Goal: Information Seeking & Learning: Learn about a topic

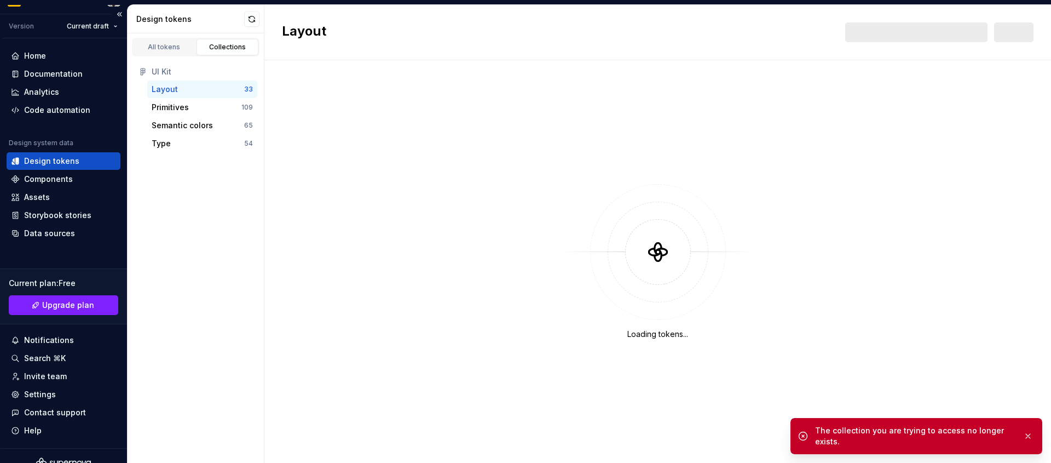
scroll to position [33, 0]
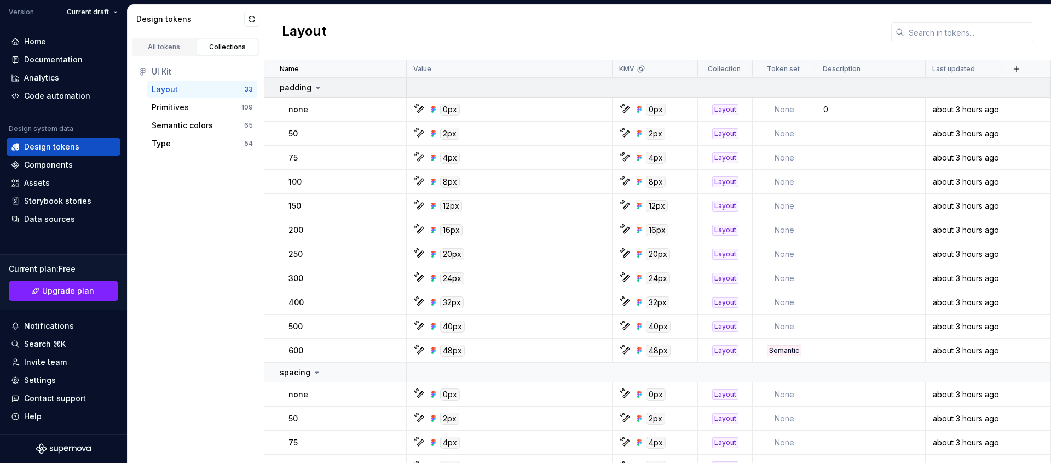
click at [314, 84] on icon at bounding box center [318, 87] width 9 height 9
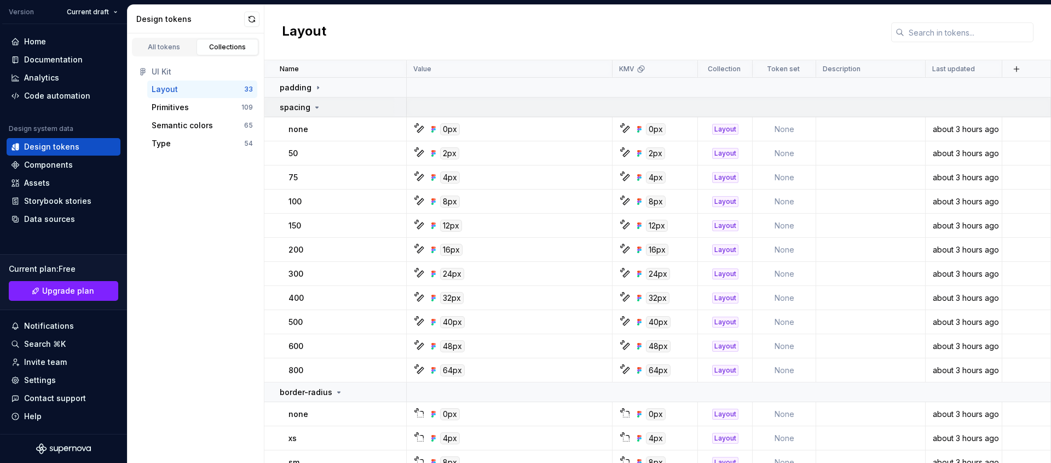
click at [313, 110] on icon at bounding box center [317, 107] width 9 height 9
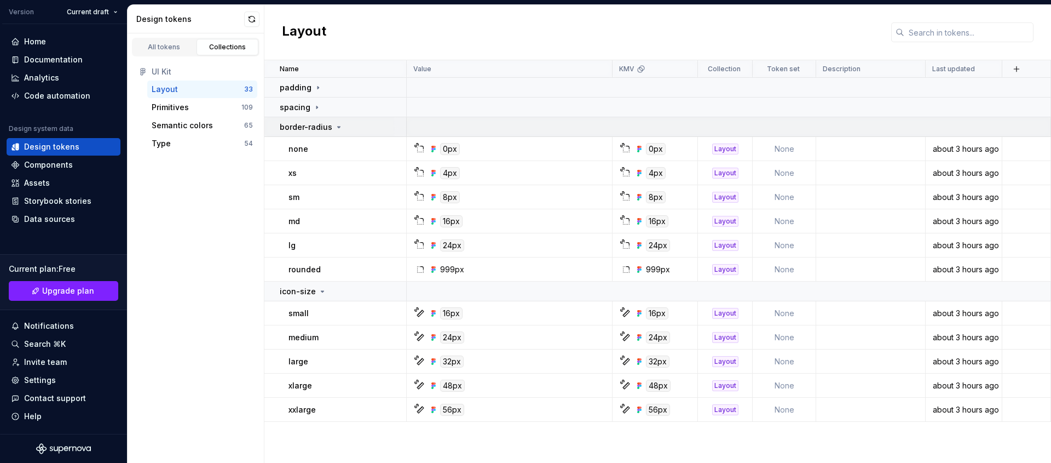
click at [320, 130] on p "border-radius" at bounding box center [306, 127] width 53 height 11
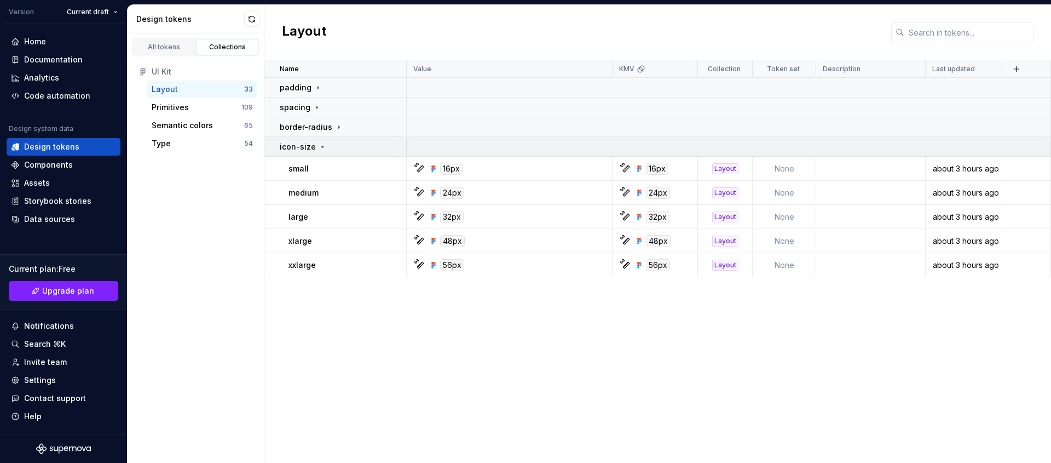
click at [318, 147] on icon at bounding box center [322, 146] width 9 height 9
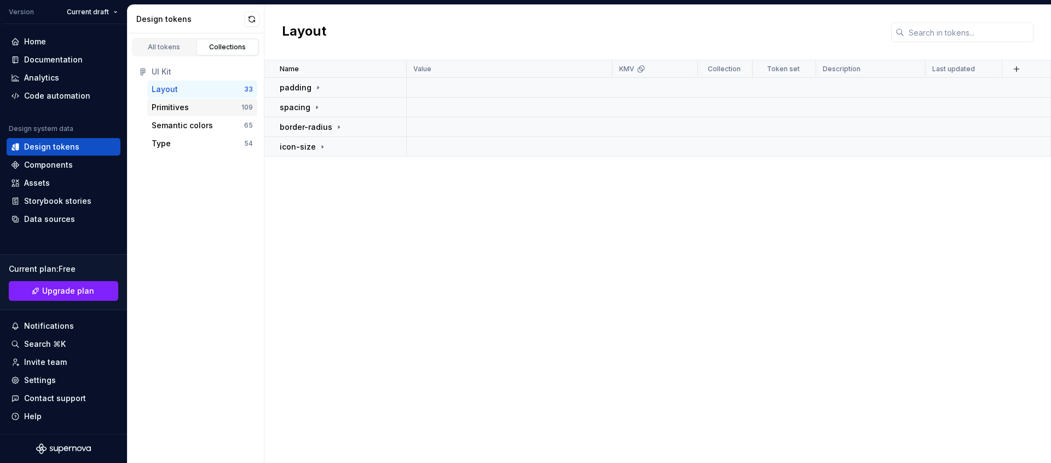
click at [212, 108] on div "Primitives" at bounding box center [197, 107] width 90 height 11
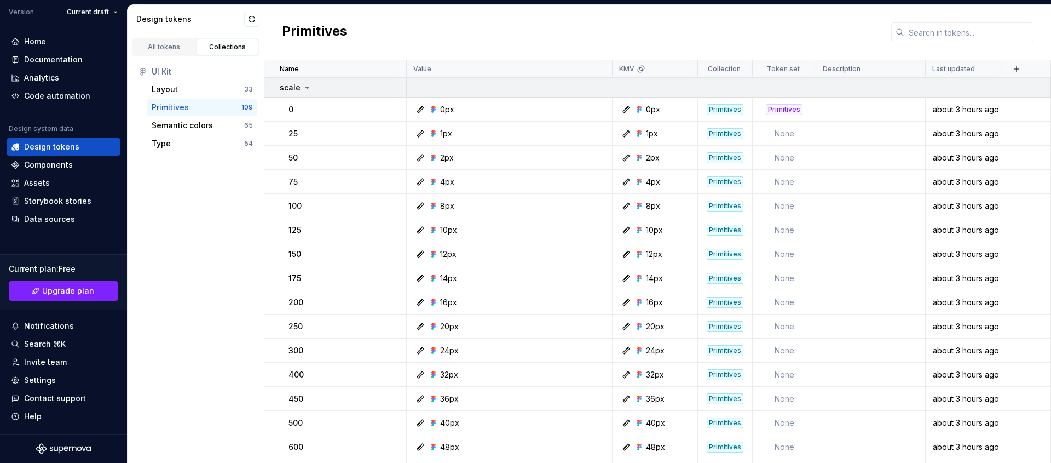
click at [303, 86] on icon at bounding box center [307, 87] width 9 height 9
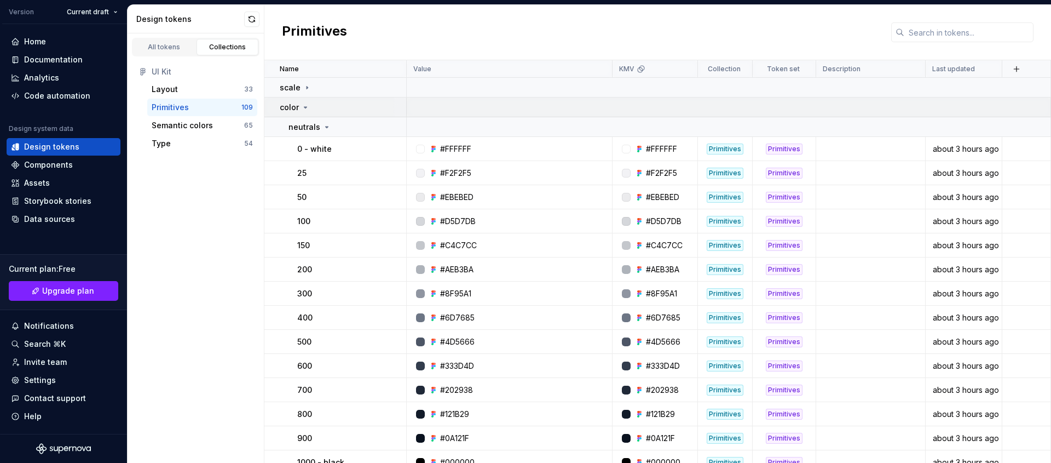
click at [307, 103] on icon at bounding box center [305, 107] width 9 height 9
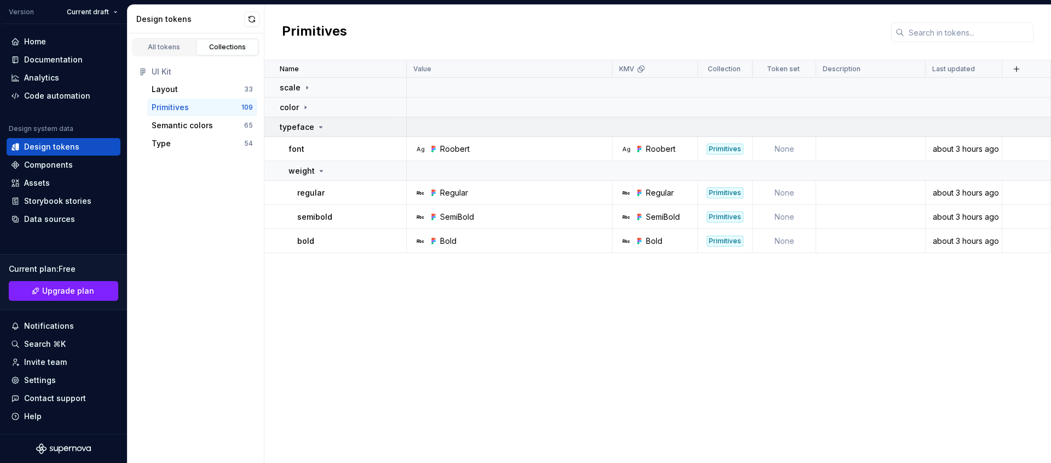
click at [312, 131] on div "typeface" at bounding box center [302, 127] width 45 height 11
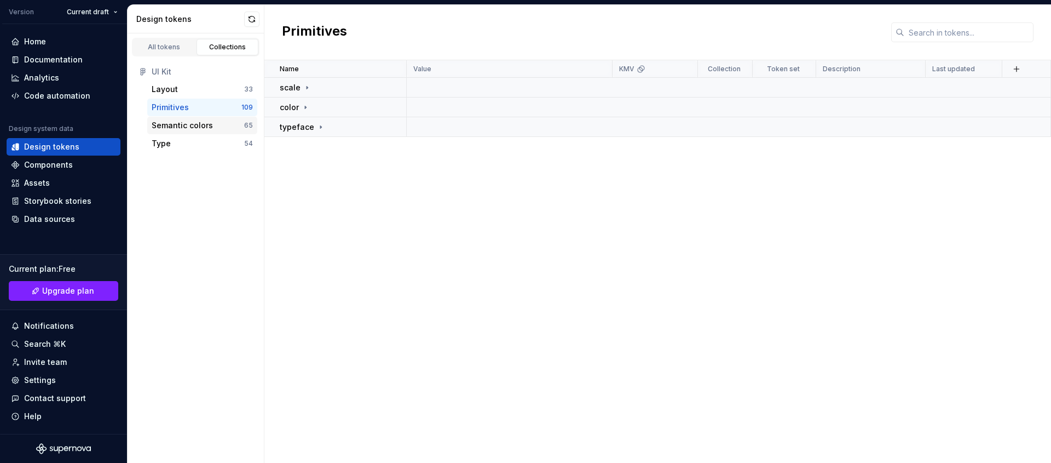
click at [202, 123] on div "Semantic colors" at bounding box center [182, 125] width 61 height 11
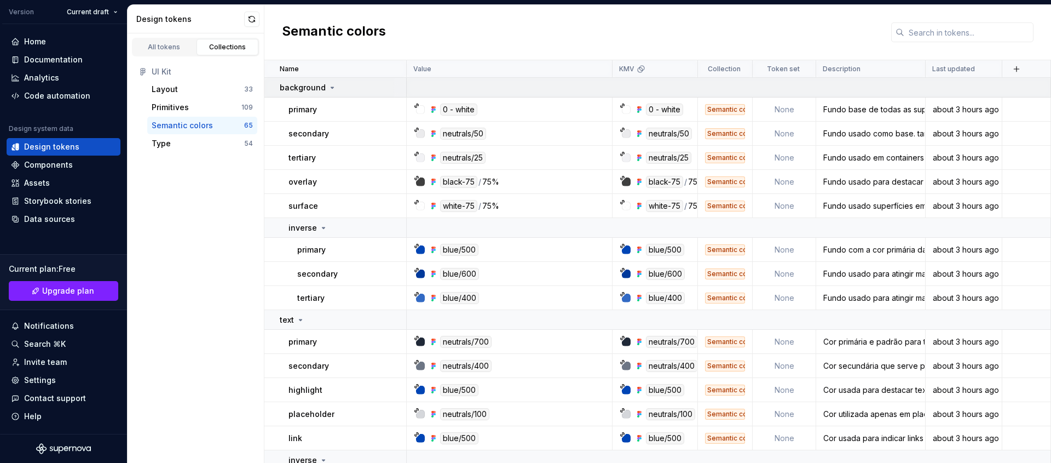
click at [329, 88] on icon at bounding box center [332, 87] width 9 height 9
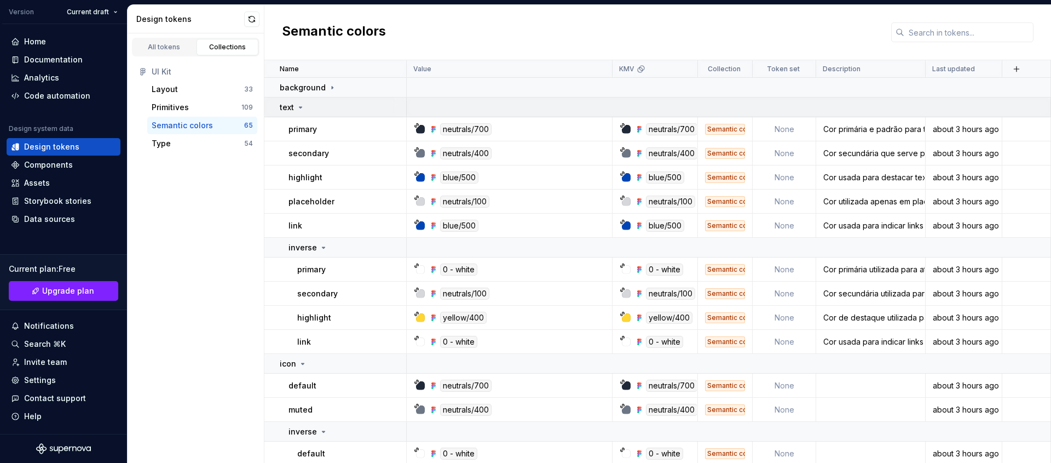
click at [320, 109] on div "text" at bounding box center [343, 107] width 126 height 11
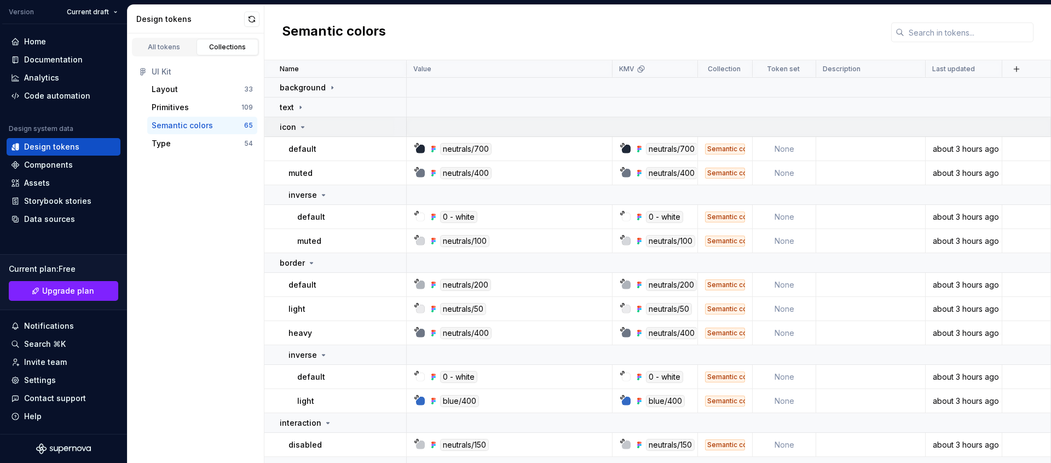
click at [310, 131] on div "icon" at bounding box center [343, 127] width 126 height 11
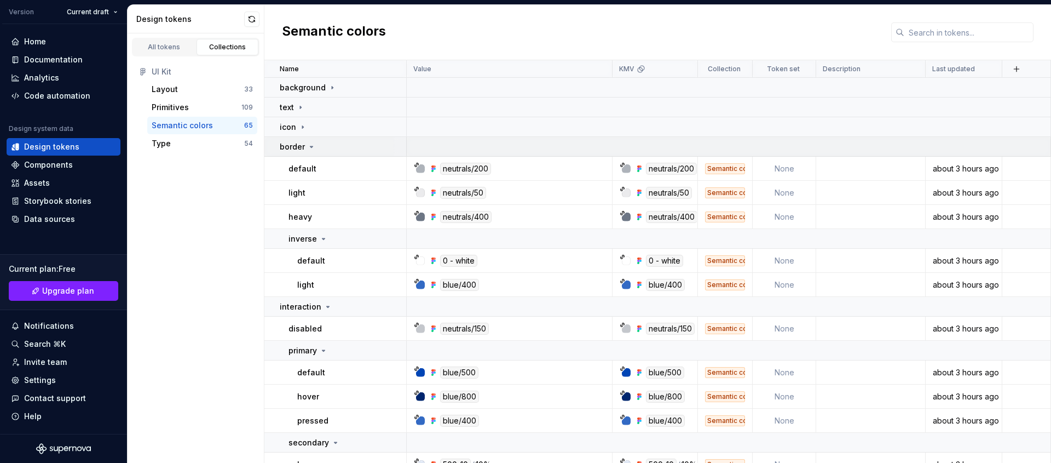
click at [310, 152] on td "border" at bounding box center [335, 147] width 142 height 20
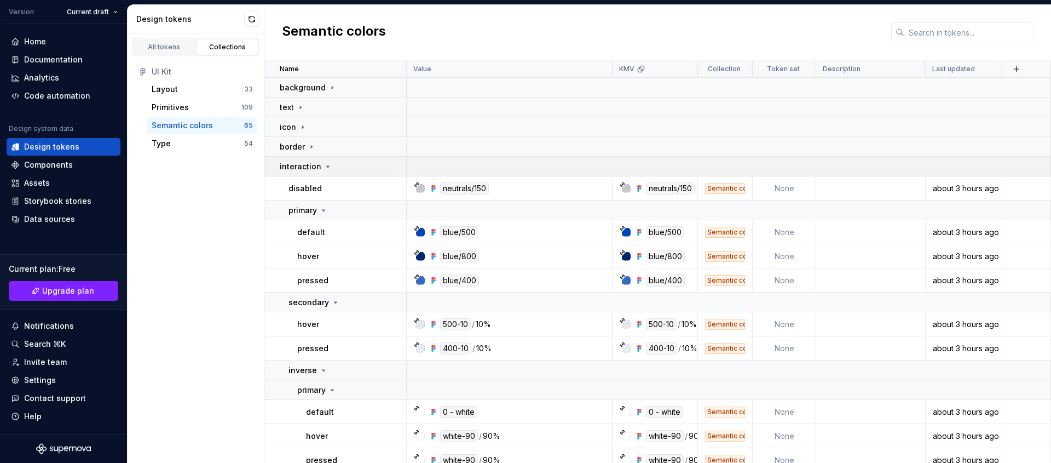
click at [312, 170] on p "interaction" at bounding box center [301, 166] width 42 height 11
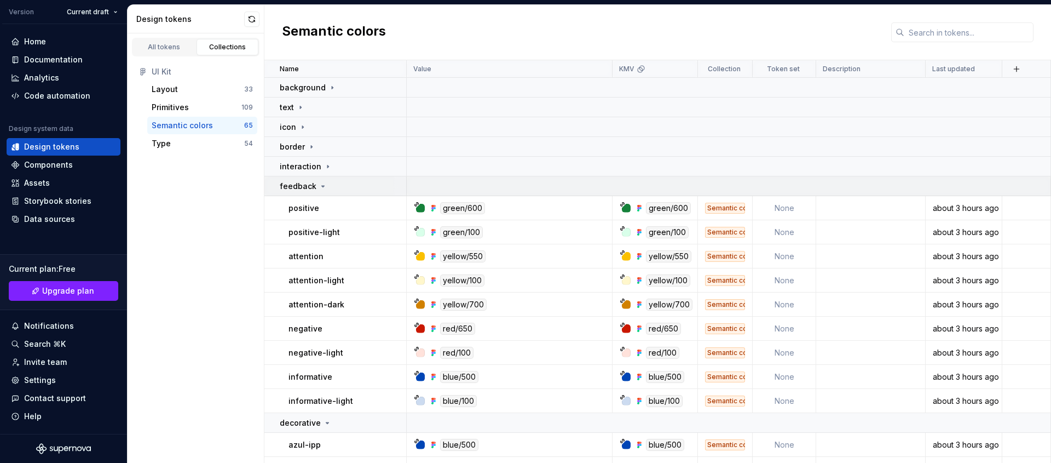
click at [319, 187] on icon at bounding box center [323, 186] width 9 height 9
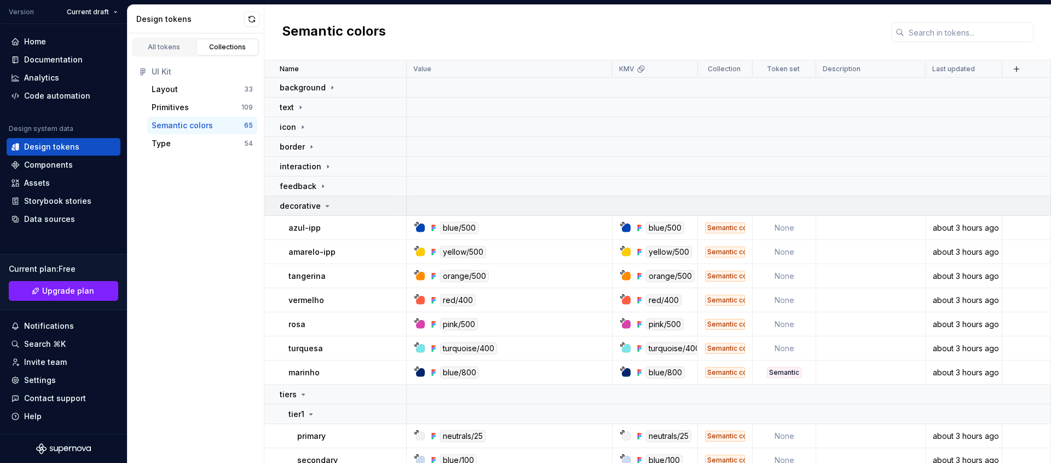
click at [317, 206] on p "decorative" at bounding box center [300, 205] width 41 height 11
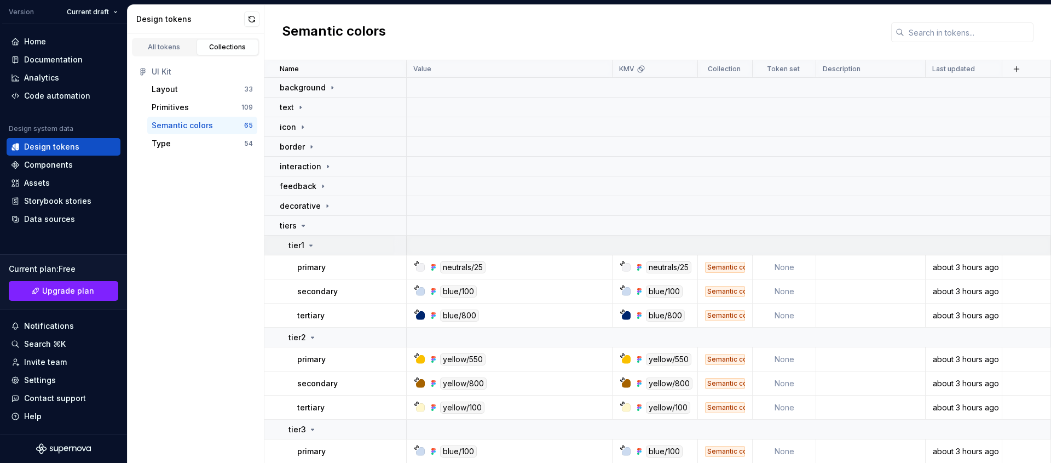
click at [314, 240] on div "tier1" at bounding box center [302, 245] width 27 height 11
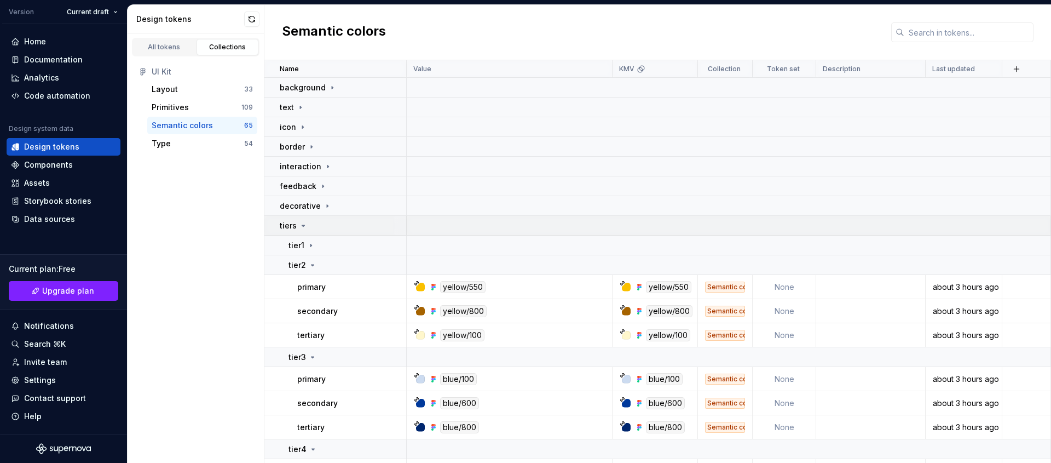
click at [310, 232] on td "tiers" at bounding box center [335, 226] width 142 height 20
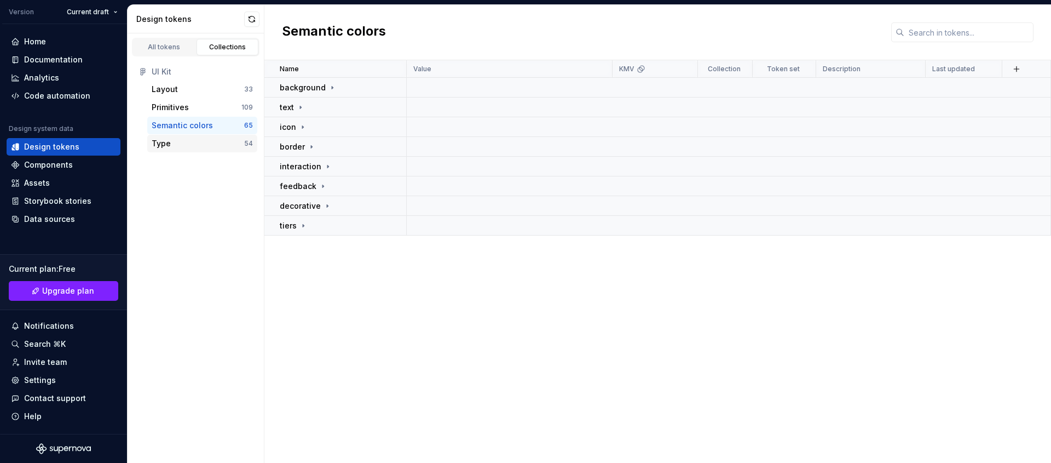
click at [226, 138] on div "Type" at bounding box center [198, 143] width 93 height 11
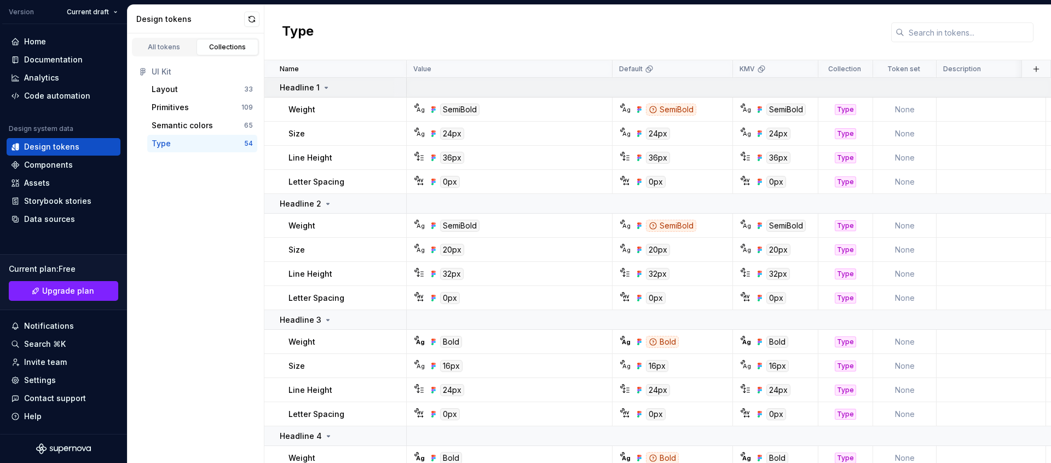
click at [327, 88] on icon at bounding box center [326, 87] width 9 height 9
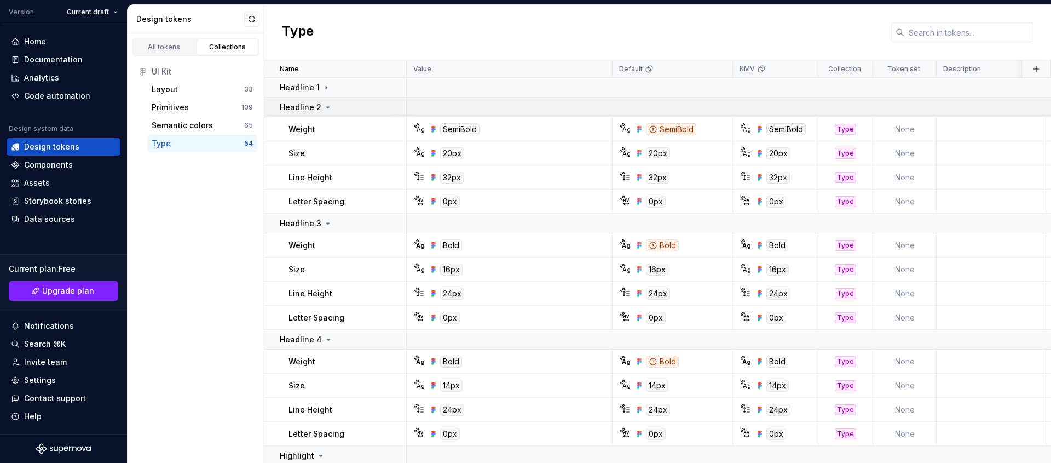
click at [327, 108] on icon at bounding box center [328, 107] width 3 height 1
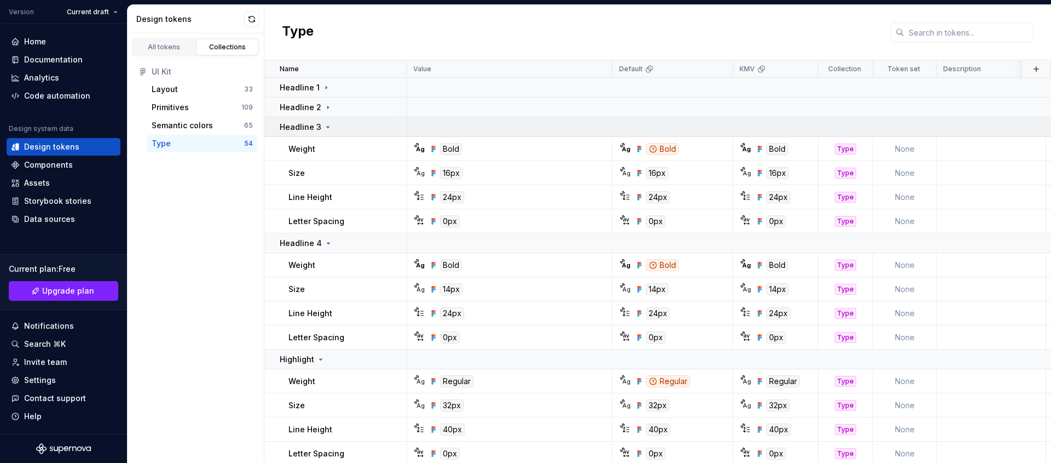
click at [327, 127] on icon at bounding box center [328, 127] width 9 height 9
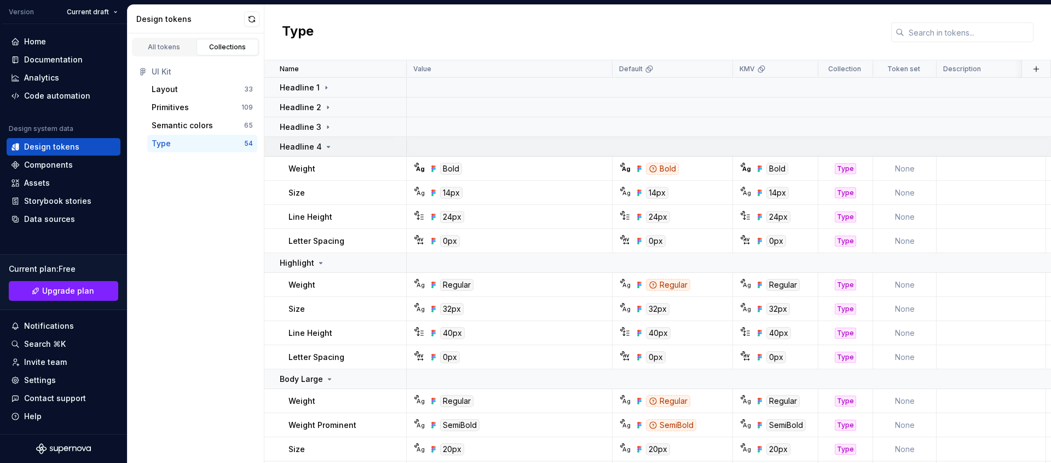
click at [324, 144] on icon at bounding box center [328, 146] width 9 height 9
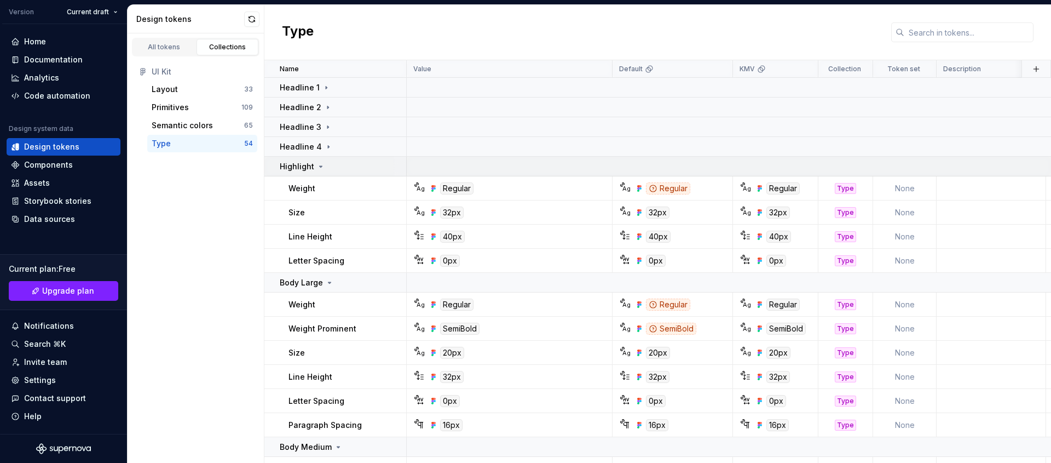
click at [327, 172] on td "Highlight" at bounding box center [335, 167] width 142 height 20
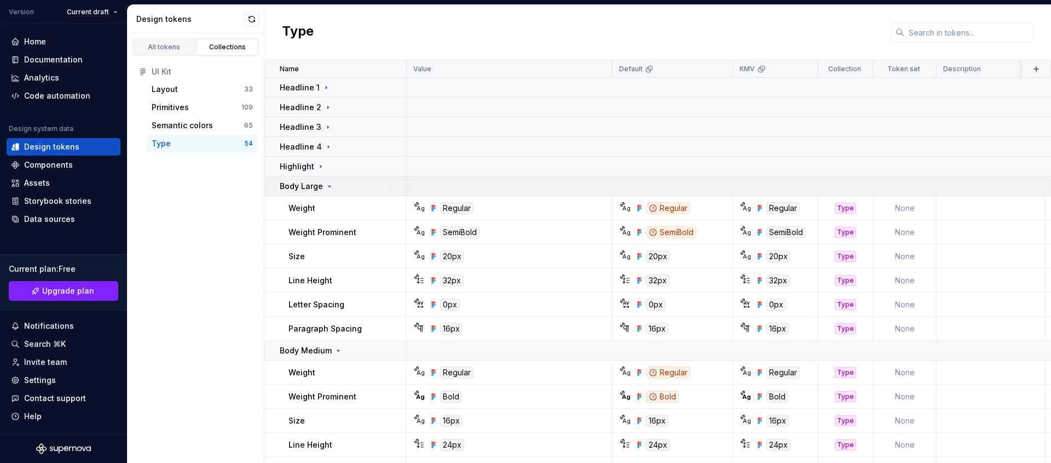
click at [318, 189] on p "Body Large" at bounding box center [301, 186] width 43 height 11
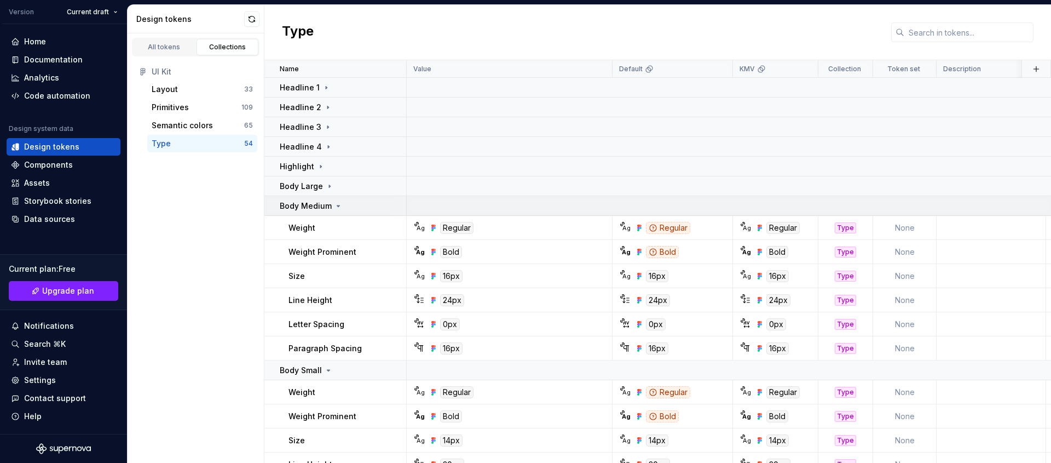
click at [327, 207] on p "Body Medium" at bounding box center [306, 205] width 52 height 11
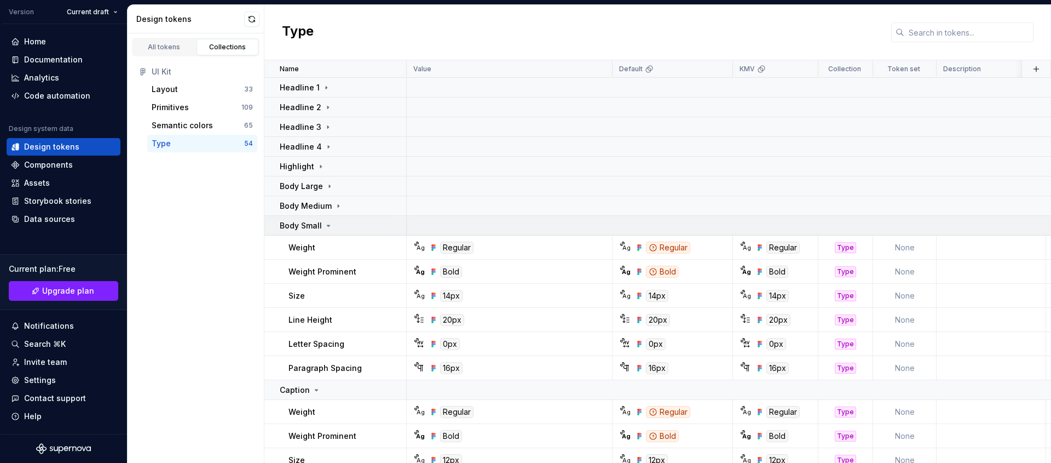
click at [324, 235] on td "Weight" at bounding box center [335, 247] width 142 height 24
click at [327, 226] on icon at bounding box center [328, 225] width 3 height 1
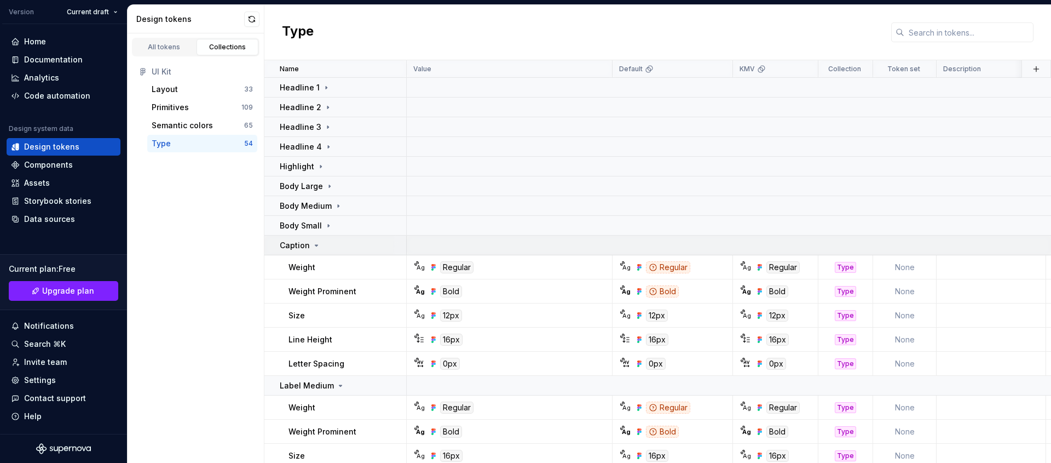
click at [324, 241] on div "Caption" at bounding box center [343, 245] width 126 height 11
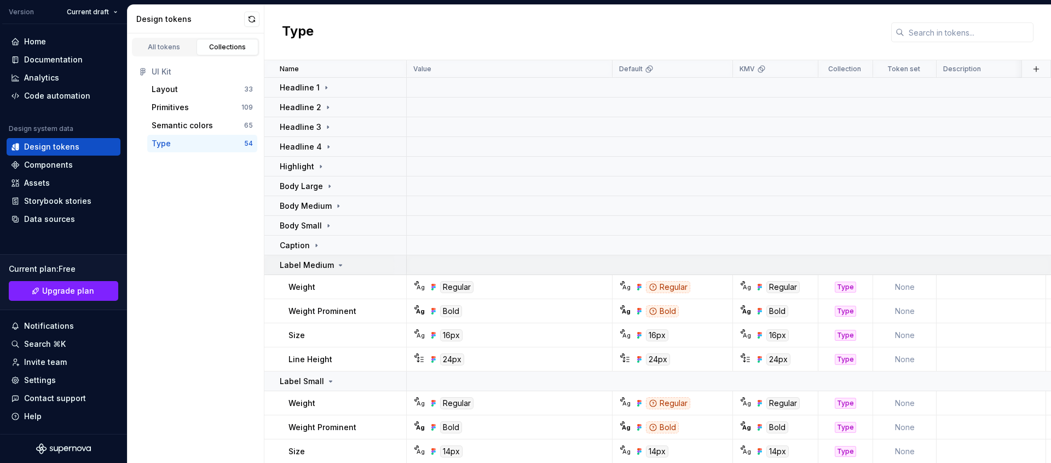
click at [319, 268] on p "Label Medium" at bounding box center [307, 265] width 54 height 11
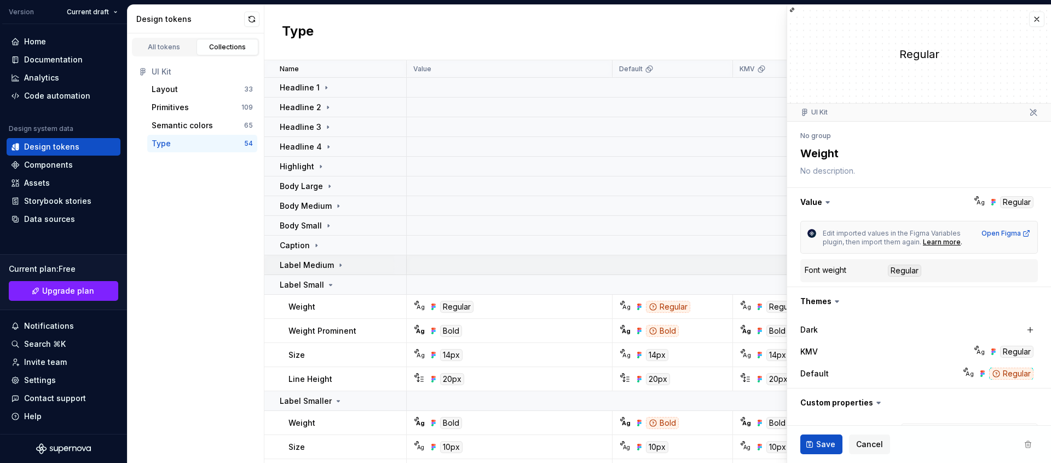
click at [339, 265] on icon at bounding box center [340, 265] width 9 height 9
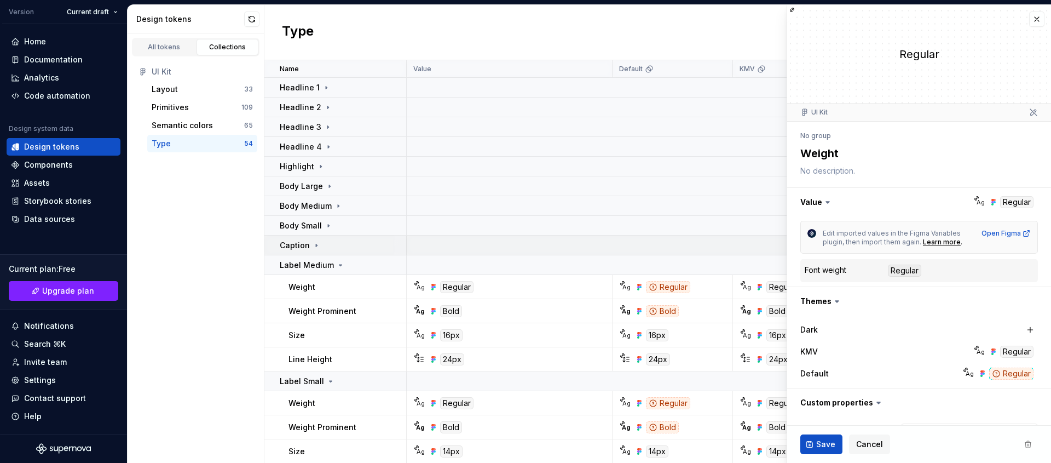
click at [337, 254] on td "Caption" at bounding box center [335, 245] width 142 height 20
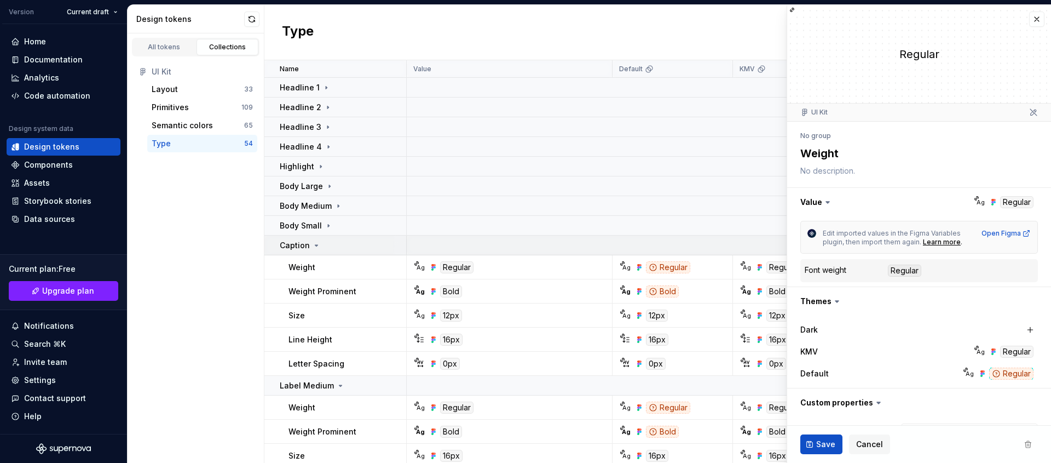
click at [338, 264] on div "Weight" at bounding box center [347, 267] width 117 height 11
click at [339, 240] on div "Caption" at bounding box center [343, 245] width 126 height 11
click at [312, 246] on icon at bounding box center [316, 245] width 9 height 9
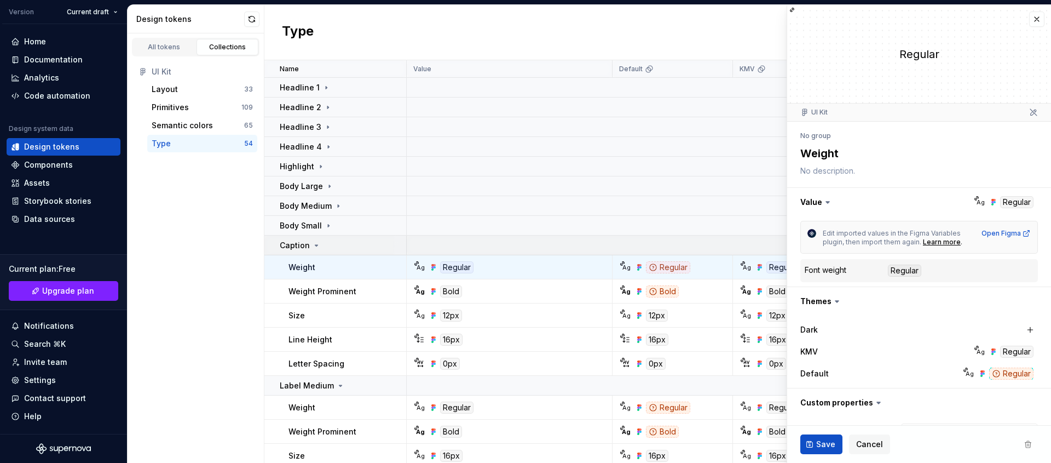
type textarea "*"
click at [317, 246] on icon at bounding box center [316, 245] width 9 height 9
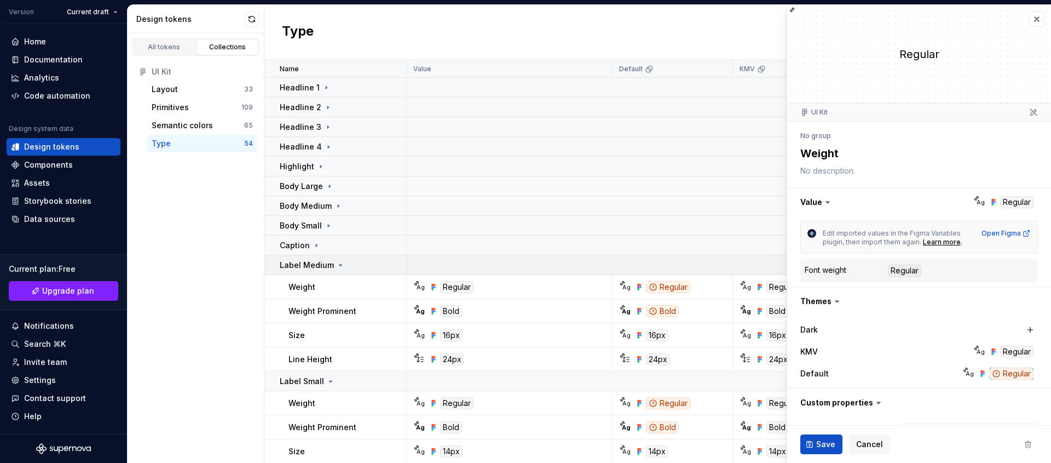
click at [339, 263] on icon at bounding box center [340, 265] width 9 height 9
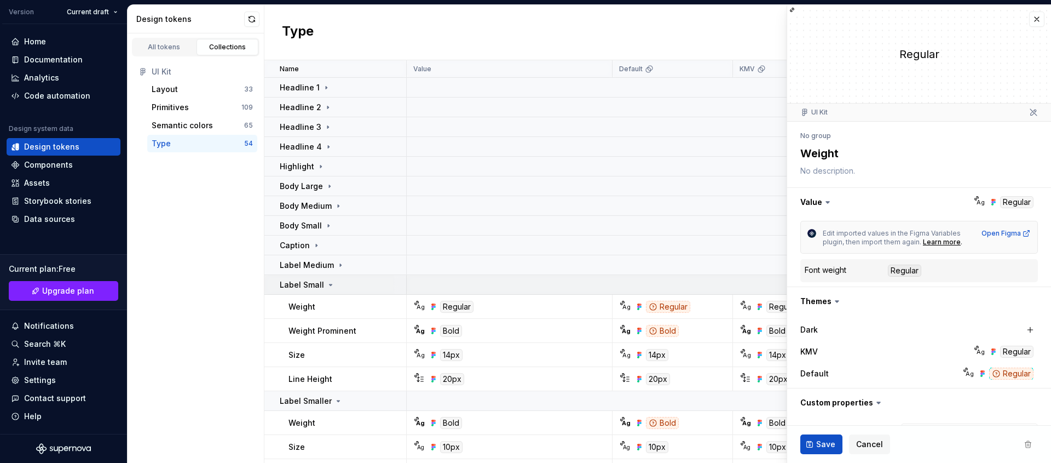
click at [322, 283] on div "Label Small" at bounding box center [307, 284] width 55 height 11
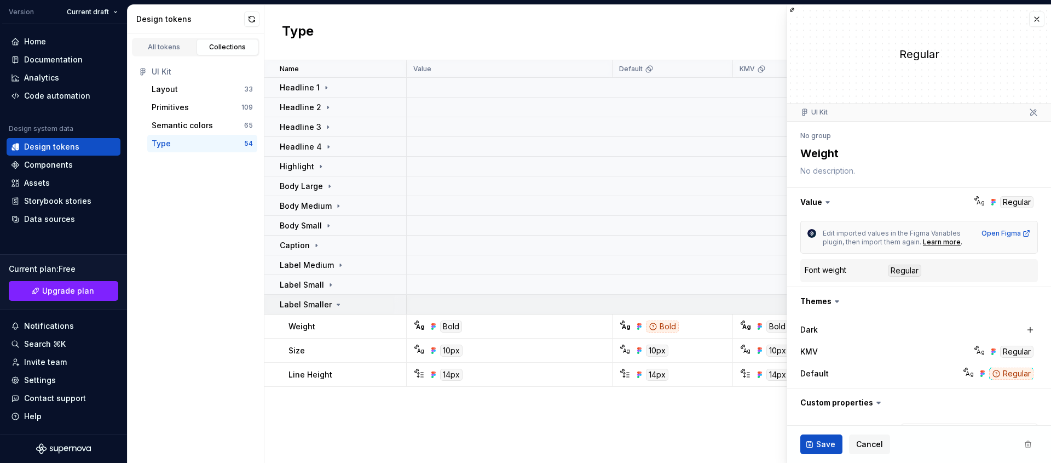
click at [334, 304] on icon at bounding box center [338, 304] width 9 height 9
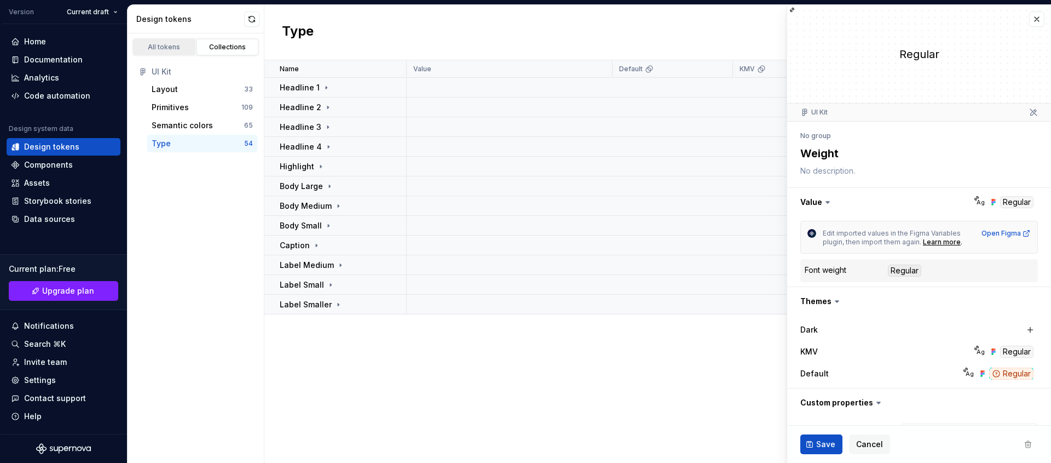
click at [170, 47] on div "All tokens" at bounding box center [164, 47] width 55 height 9
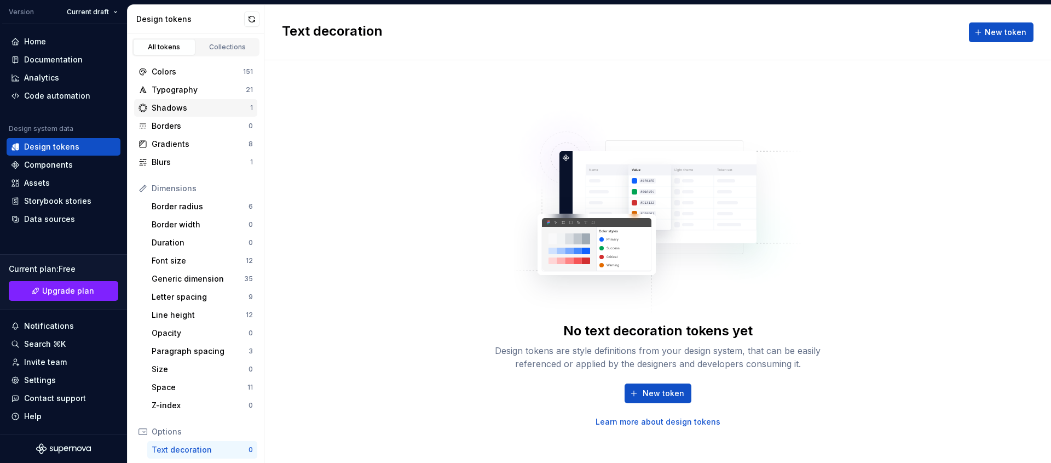
click at [198, 103] on div "Shadows" at bounding box center [201, 107] width 99 height 11
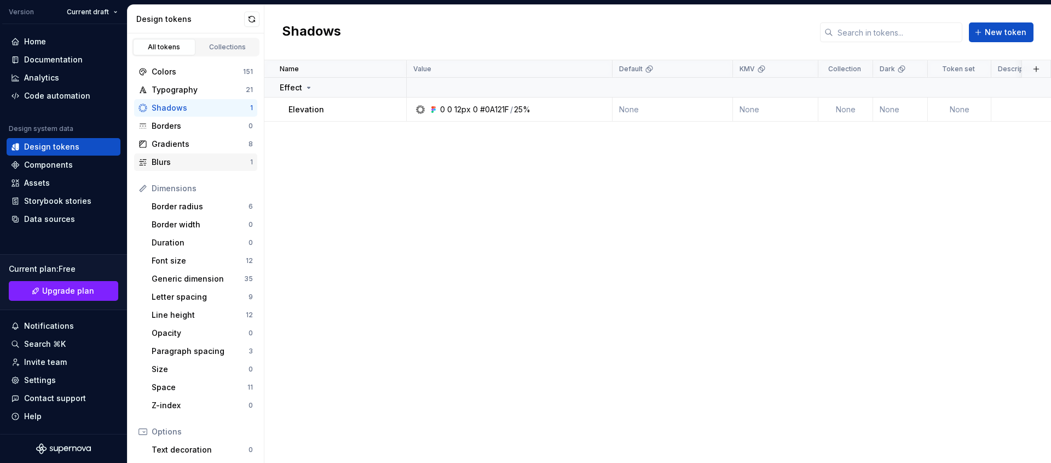
click at [202, 162] on div "Blurs" at bounding box center [201, 162] width 99 height 11
click at [199, 108] on div "Shadows" at bounding box center [201, 107] width 99 height 11
click at [215, 154] on div "Blurs 1" at bounding box center [195, 162] width 123 height 18
click at [214, 104] on div "Shadows" at bounding box center [201, 107] width 99 height 11
click at [200, 160] on div "Blurs" at bounding box center [201, 162] width 99 height 11
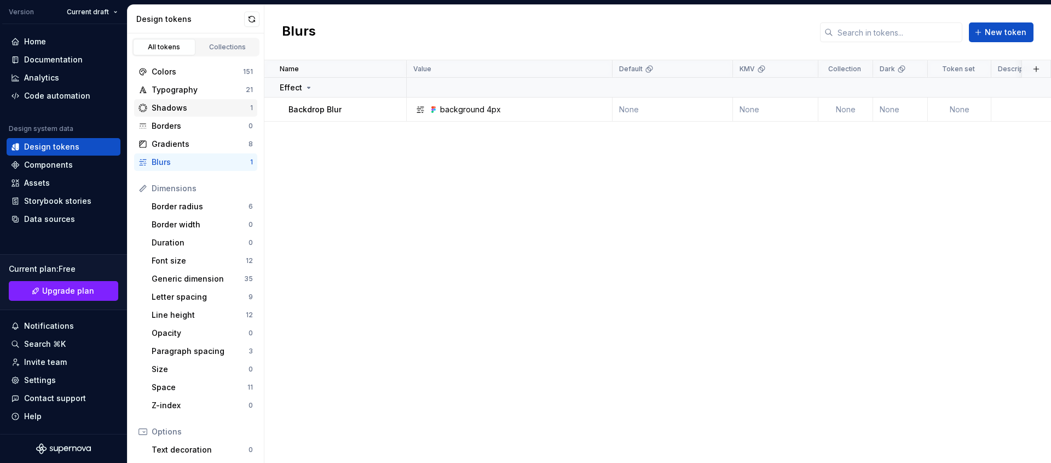
click at [204, 110] on div "Shadows" at bounding box center [201, 107] width 99 height 11
click at [199, 162] on div "Blurs" at bounding box center [201, 162] width 99 height 11
click at [200, 108] on div "Shadows" at bounding box center [201, 107] width 99 height 11
click at [222, 157] on div "Blurs" at bounding box center [201, 162] width 99 height 11
click at [221, 112] on div "Shadows" at bounding box center [201, 107] width 99 height 11
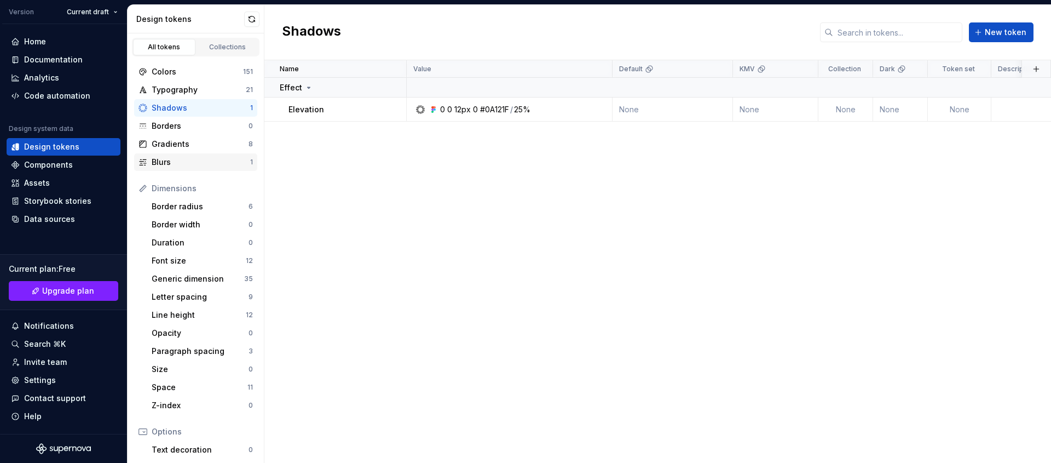
click at [223, 165] on div "Blurs" at bounding box center [201, 162] width 99 height 11
click at [219, 108] on div "Shadows" at bounding box center [201, 107] width 99 height 11
click at [410, 249] on div "Name Value Default KMV Collection Dark Token set Description Last updated Effec…" at bounding box center [657, 261] width 787 height 402
click at [239, 50] on div "Collections" at bounding box center [227, 47] width 55 height 9
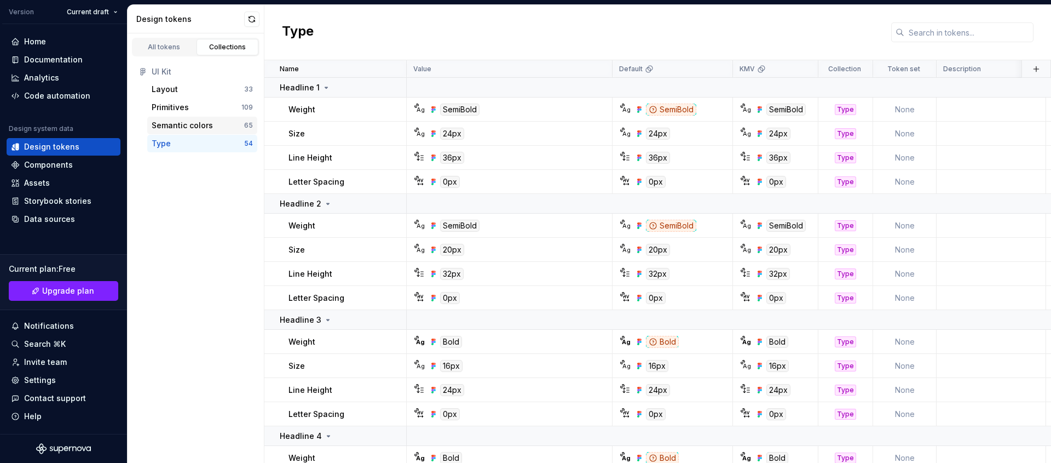
click at [222, 124] on div "Semantic colors" at bounding box center [198, 125] width 93 height 11
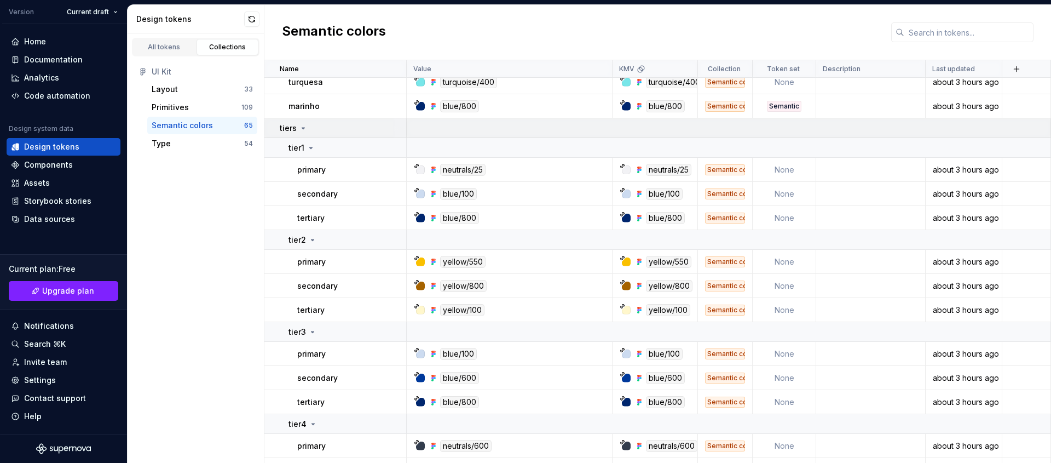
scroll to position [1595, 0]
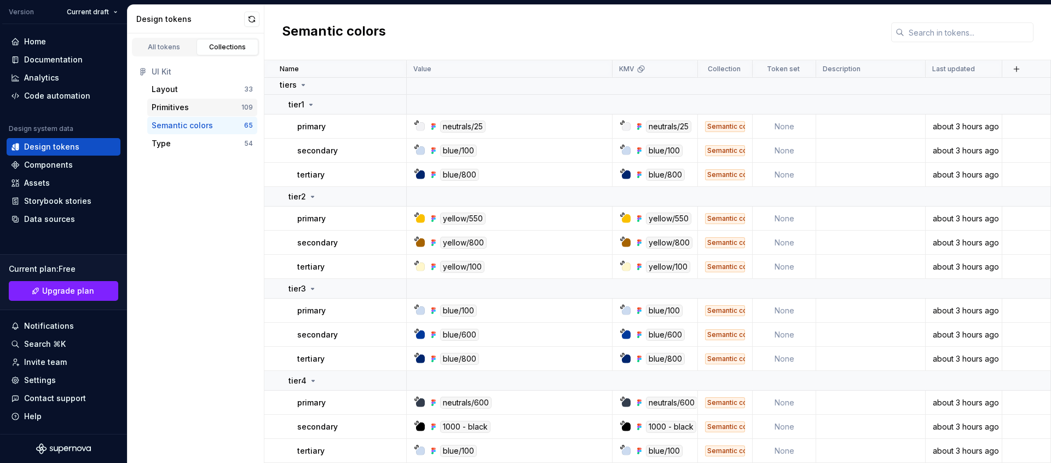
click at [186, 102] on div "Primitives" at bounding box center [170, 107] width 37 height 11
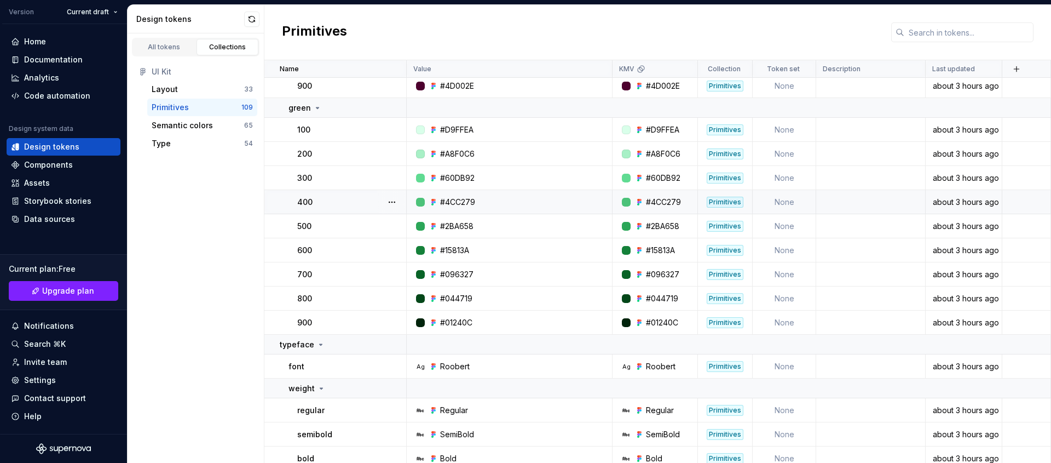
scroll to position [2517, 0]
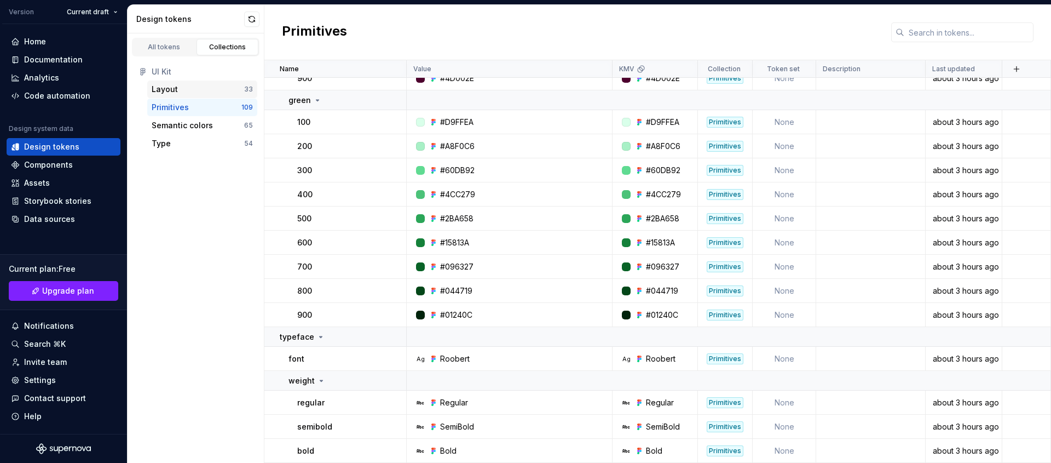
click at [195, 91] on div "Layout" at bounding box center [198, 89] width 93 height 11
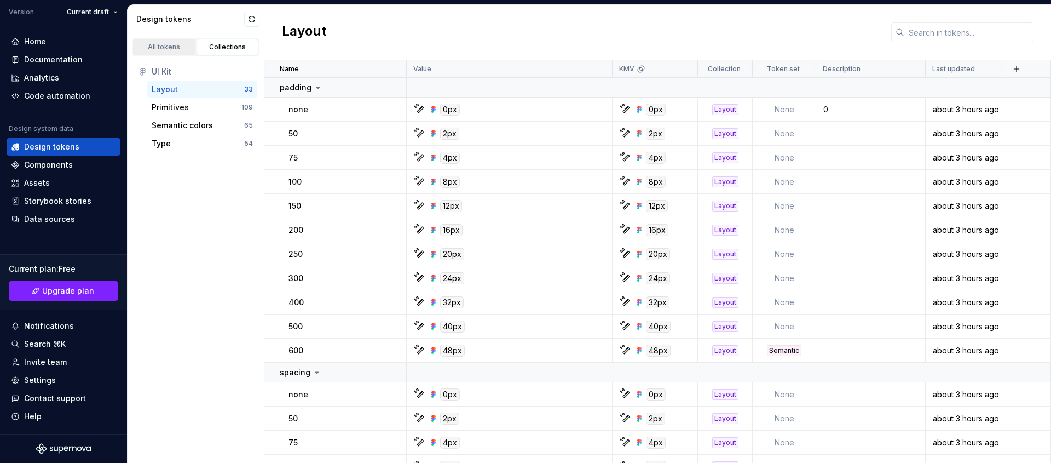
click at [173, 50] on div "All tokens" at bounding box center [164, 47] width 55 height 9
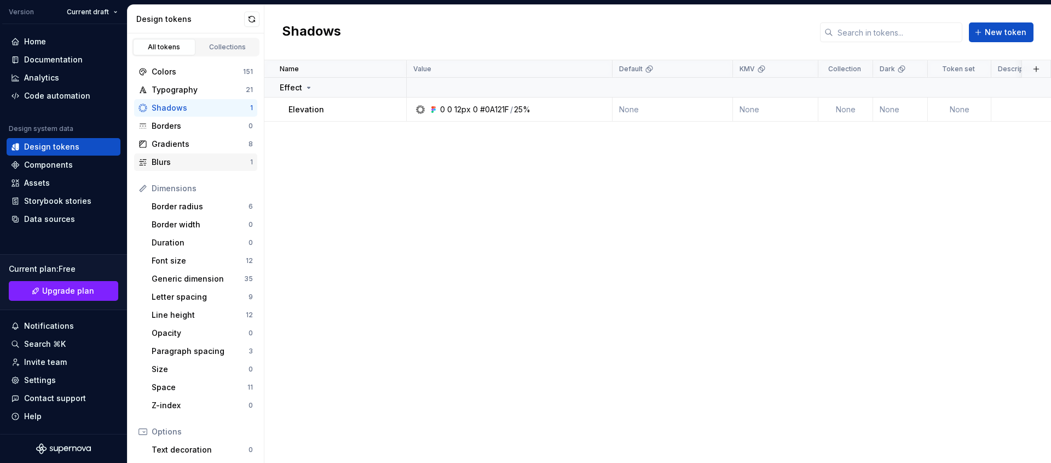
click at [199, 156] on div "Blurs 1" at bounding box center [195, 162] width 123 height 18
click at [204, 110] on div "Shadows" at bounding box center [201, 107] width 99 height 11
click at [201, 163] on div "Blurs" at bounding box center [201, 162] width 99 height 11
click at [214, 113] on div "Shadows 1" at bounding box center [195, 108] width 123 height 18
click at [206, 161] on div "Blurs" at bounding box center [201, 162] width 99 height 11
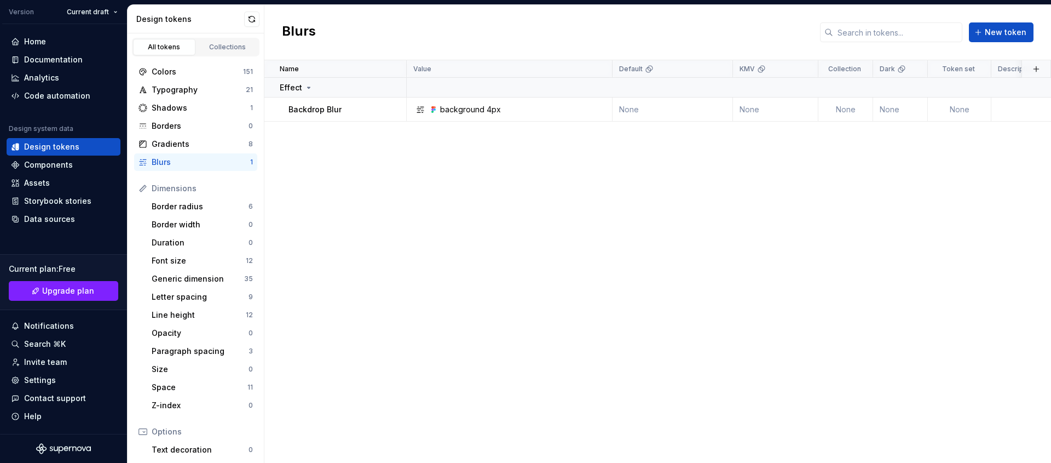
click at [358, 211] on div "Name Value Default KMV Collection Dark Token set Description Last updated Effec…" at bounding box center [657, 261] width 787 height 402
click at [212, 110] on div "Shadows" at bounding box center [201, 107] width 99 height 11
click at [226, 160] on div "Blurs" at bounding box center [201, 162] width 99 height 11
click at [231, 105] on div "Shadows" at bounding box center [201, 107] width 99 height 11
click at [463, 263] on div "Name Value Default KMV Collection Dark Token set Description Last updated Effec…" at bounding box center [657, 261] width 787 height 402
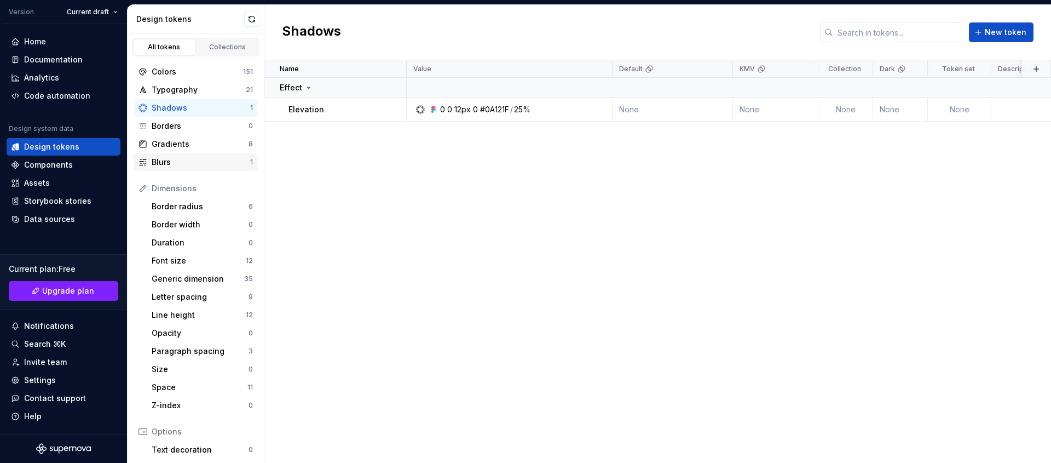
click at [189, 162] on div "Blurs" at bounding box center [201, 162] width 99 height 11
click at [201, 110] on div "Shadows" at bounding box center [201, 107] width 99 height 11
click at [232, 48] on div "Collections" at bounding box center [227, 47] width 55 height 9
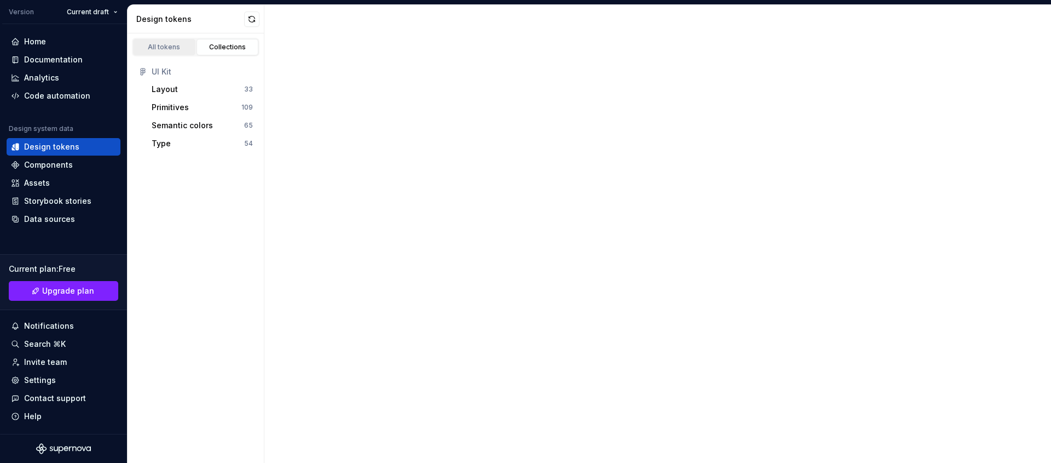
click at [162, 48] on div "All tokens" at bounding box center [164, 47] width 55 height 9
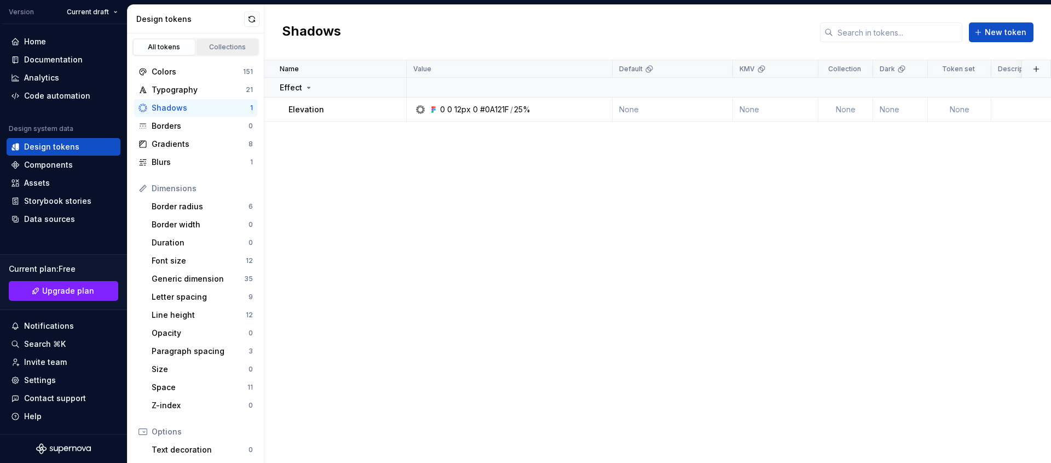
click at [227, 48] on div "Collections" at bounding box center [227, 47] width 55 height 9
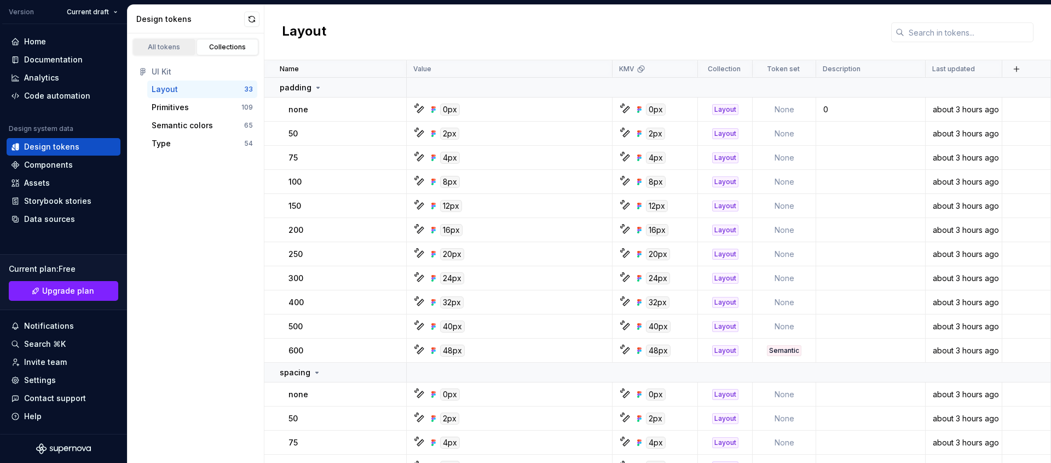
click at [176, 49] on div "All tokens" at bounding box center [164, 47] width 55 height 9
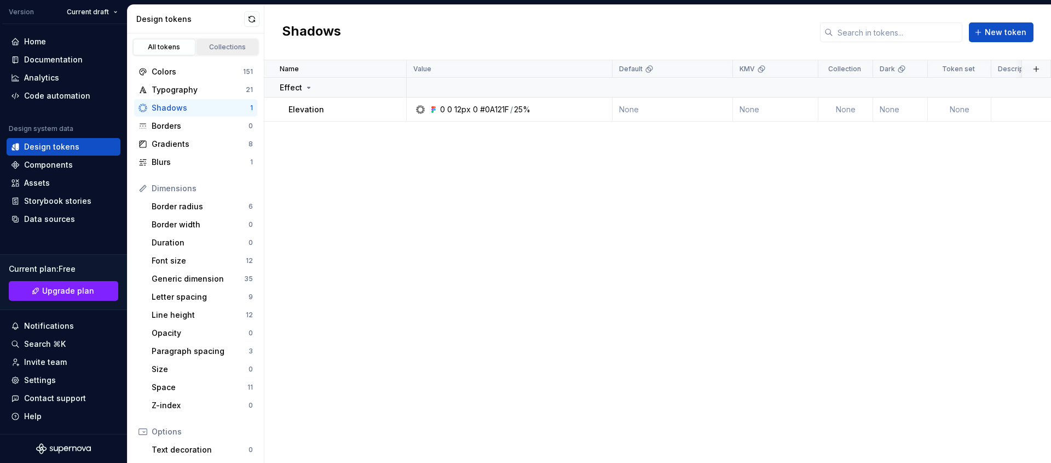
click at [232, 51] on div "Collections" at bounding box center [227, 47] width 55 height 9
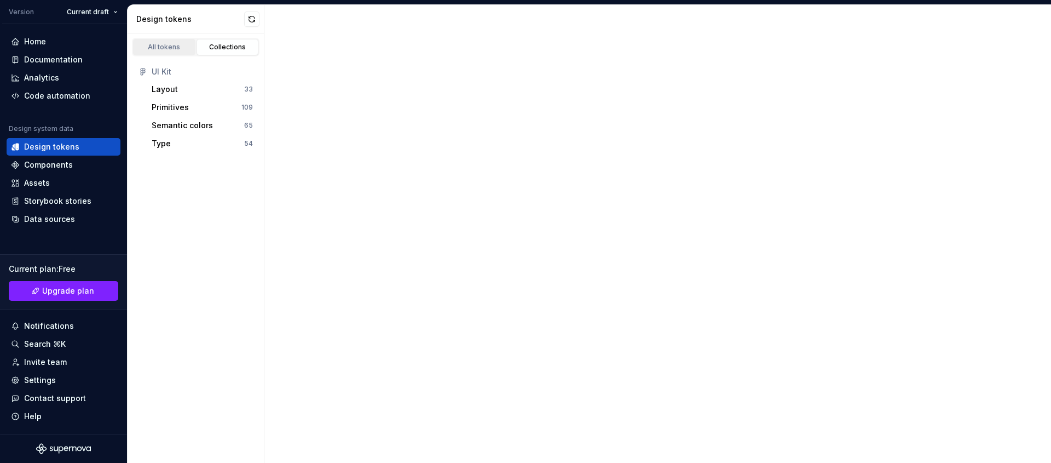
click at [165, 51] on div "All tokens" at bounding box center [164, 47] width 55 height 9
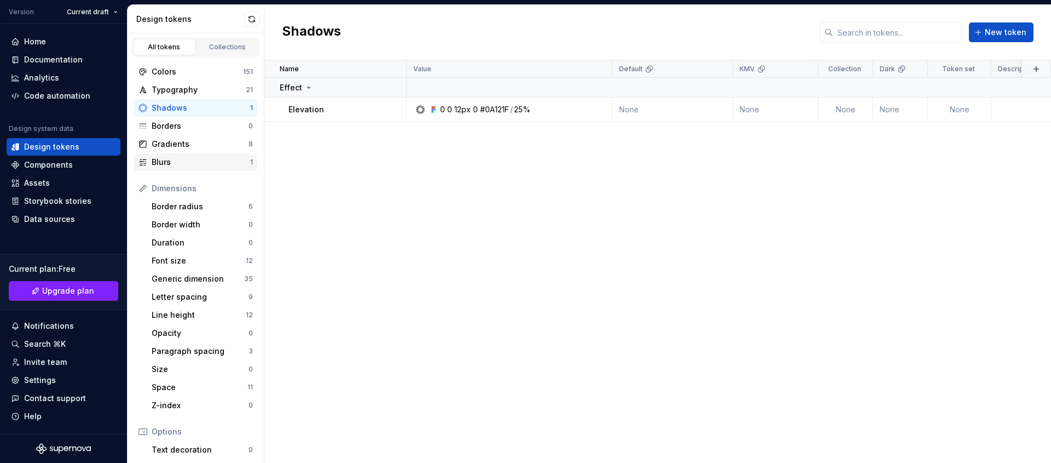
click at [186, 166] on div "Blurs" at bounding box center [201, 162] width 99 height 11
click at [485, 212] on div "Name Value Default KMV Collection Dark Token set Description Last updated Effec…" at bounding box center [657, 261] width 787 height 402
